Goal: Transaction & Acquisition: Subscribe to service/newsletter

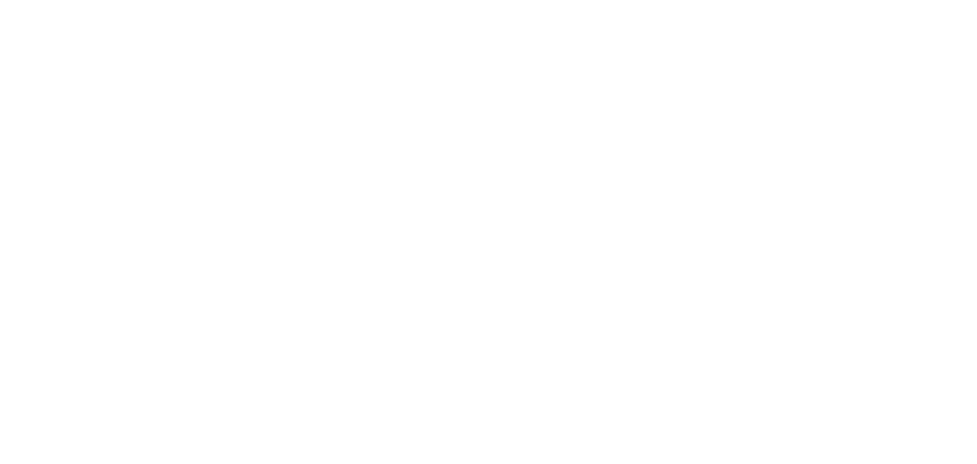
select select "*"
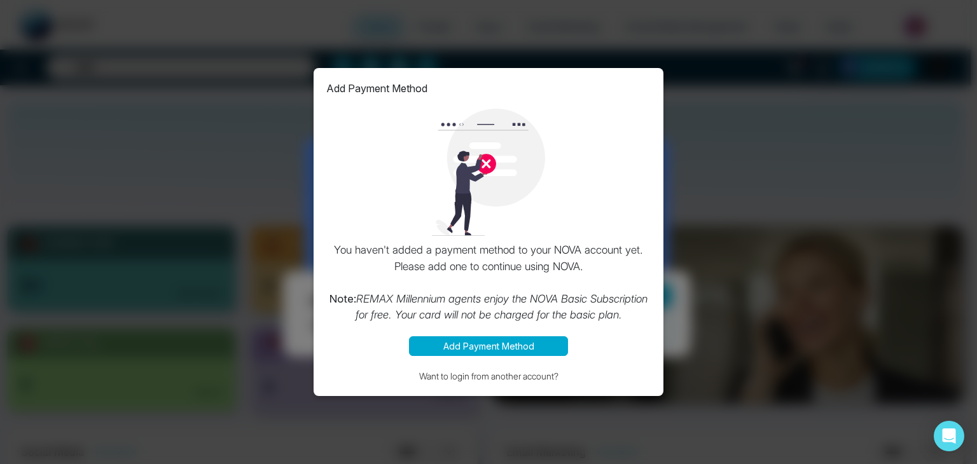
click at [756, 144] on div "Add Payment Method You haven't added a payment method to your NOVA account yet.…" at bounding box center [488, 232] width 977 height 464
click at [450, 29] on div "Add Payment Method You haven't added a payment method to your NOVA account yet.…" at bounding box center [488, 232] width 977 height 464
